Goal: Task Accomplishment & Management: Use online tool/utility

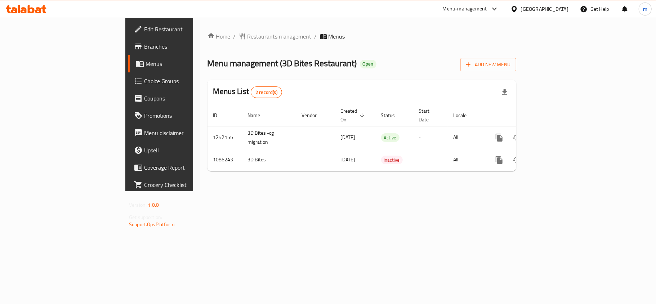
click at [144, 79] on span "Choice Groups" at bounding box center [186, 81] width 85 height 9
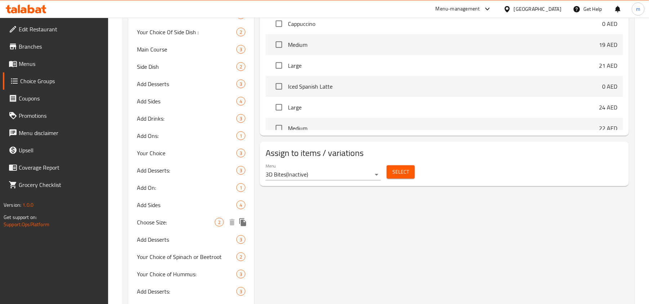
scroll to position [398, 0]
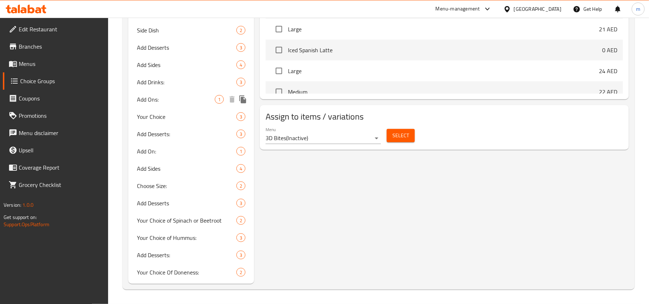
click at [156, 81] on span "Add Drinks:" at bounding box center [186, 82] width 99 height 9
type input "Add Drinks:"
type input "أضف مشروبات:"
type input "3"
click at [151, 82] on span "Add Drinks:" at bounding box center [176, 82] width 78 height 9
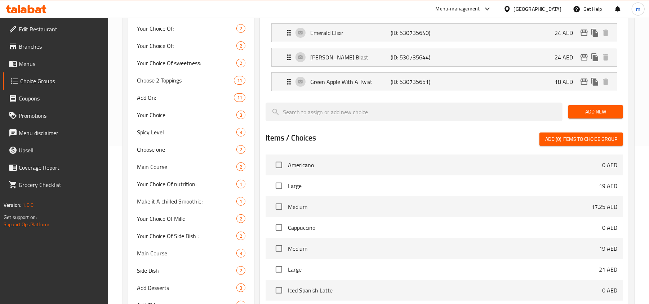
scroll to position [0, 0]
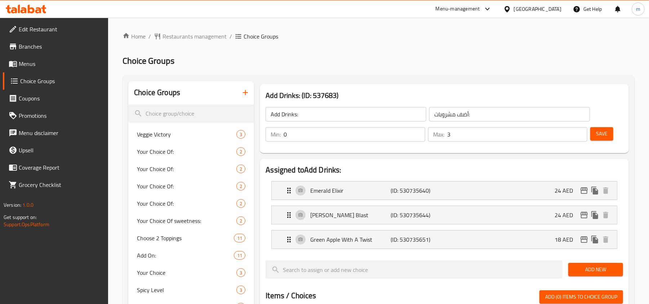
click at [34, 8] on icon at bounding box center [26, 9] width 41 height 9
